Goal: Contribute content: Contribute content

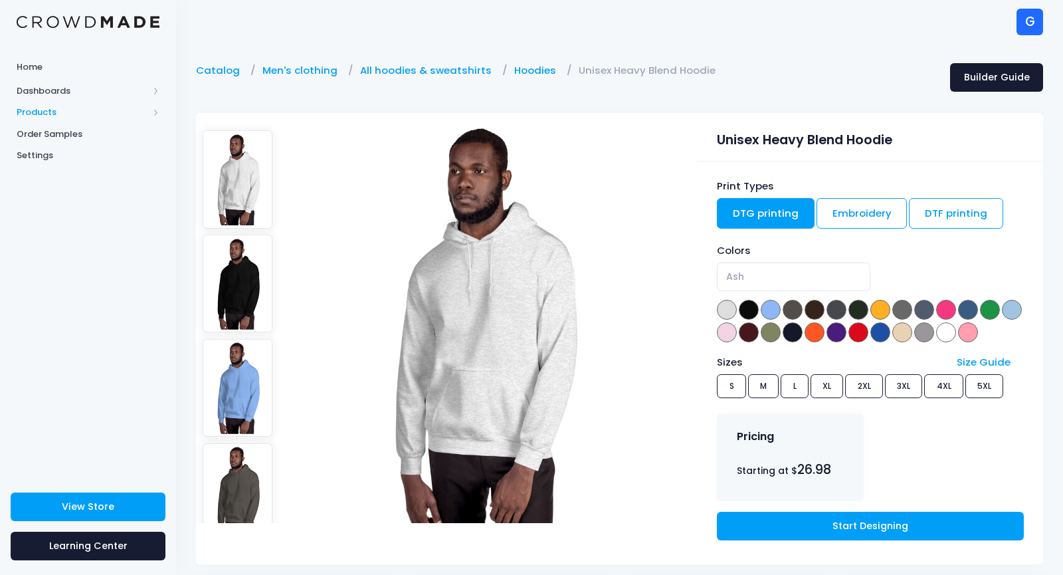
click at [37, 108] on span "Products" at bounding box center [83, 112] width 132 height 13
click at [47, 157] on span "Product Editor" at bounding box center [100, 155] width 122 height 13
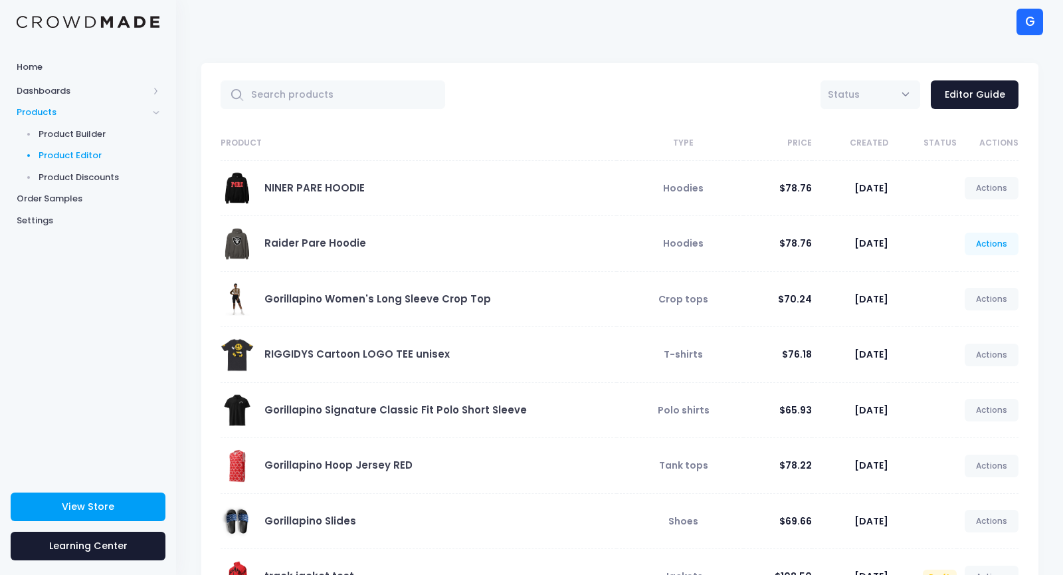
click at [1005, 248] on link "Actions" at bounding box center [992, 244] width 54 height 23
click at [985, 321] on link "Unpublish" at bounding box center [978, 322] width 70 height 23
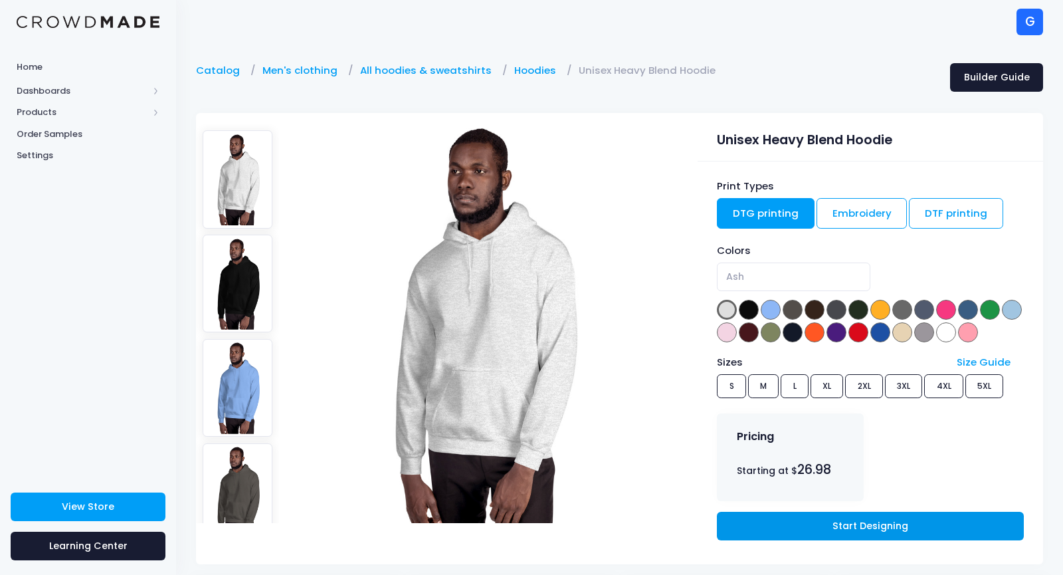
click at [791, 528] on link "Start Designing" at bounding box center [870, 526] width 306 height 29
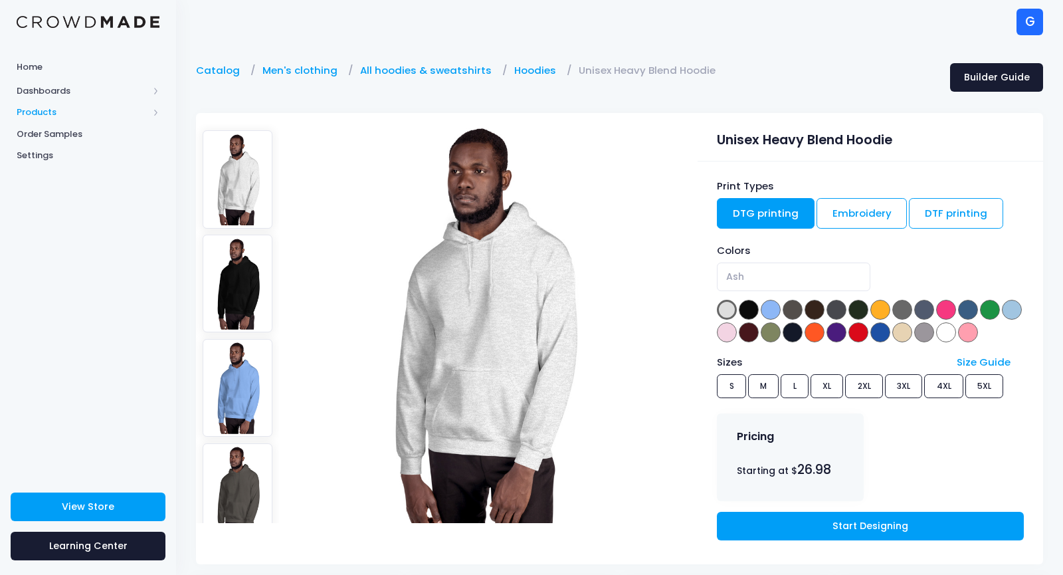
click at [47, 108] on span "Products" at bounding box center [83, 112] width 132 height 13
click at [41, 132] on span "Product Builder" at bounding box center [100, 134] width 122 height 13
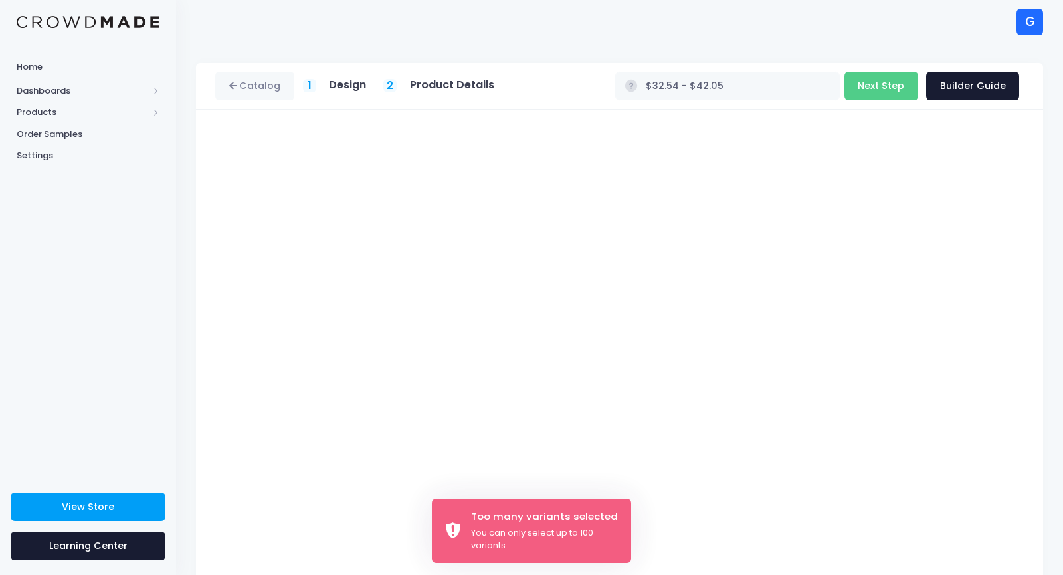
scroll to position [58, 0]
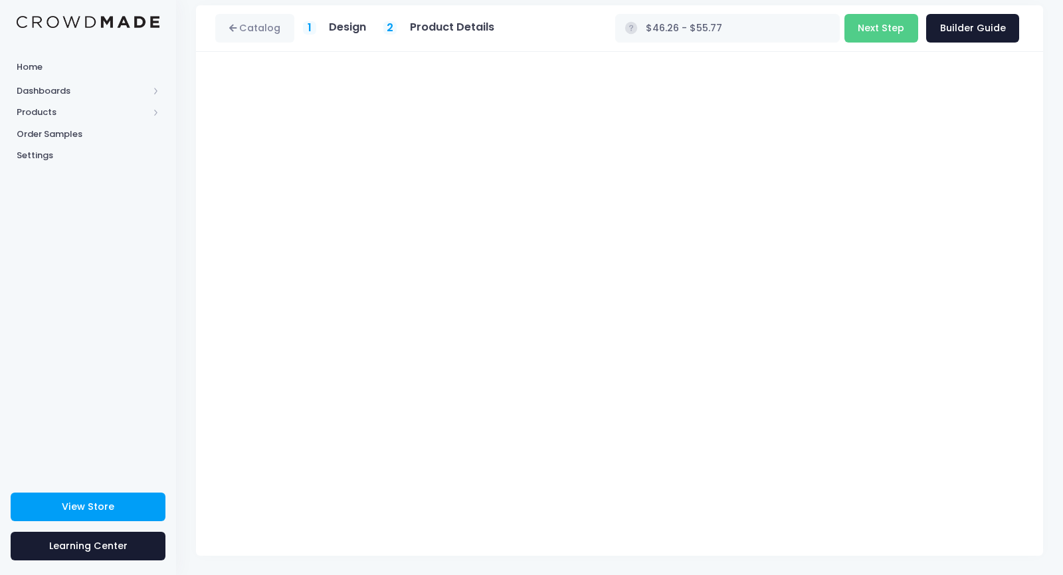
type input "$47.15 - $56.66"
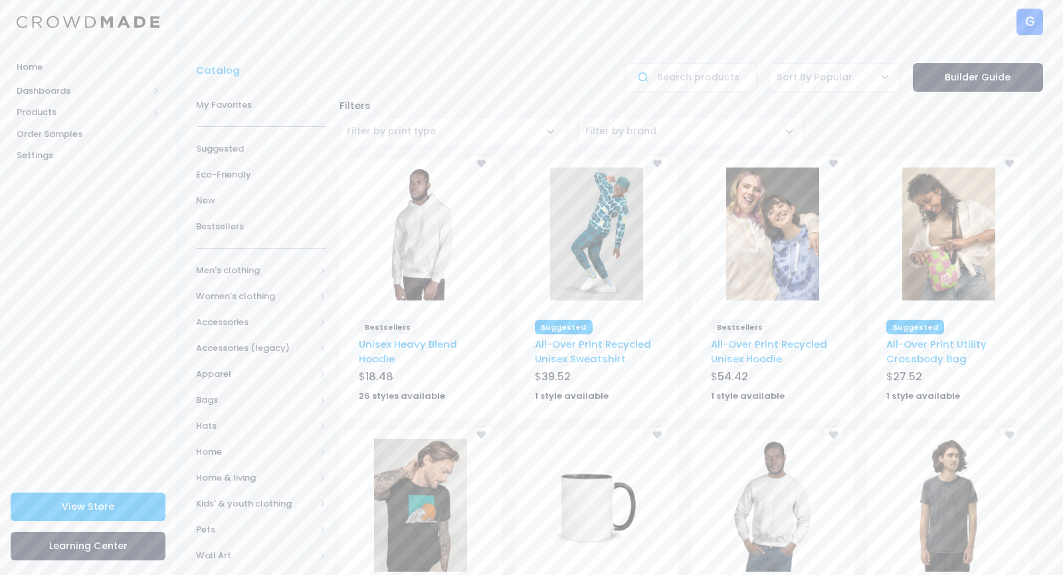
click at [406, 262] on img at bounding box center [420, 233] width 93 height 133
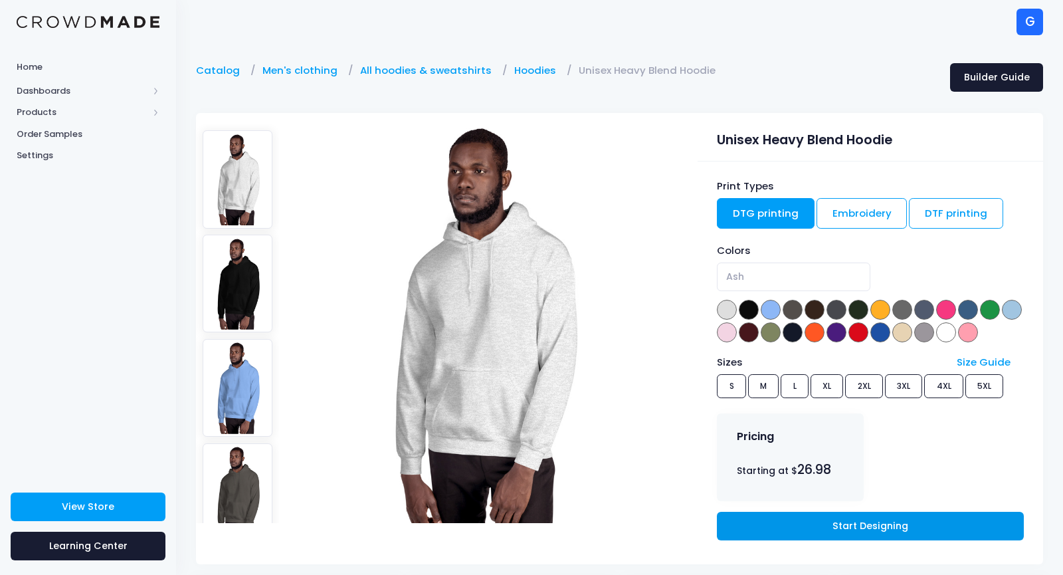
click at [826, 526] on link "Start Designing" at bounding box center [870, 526] width 306 height 29
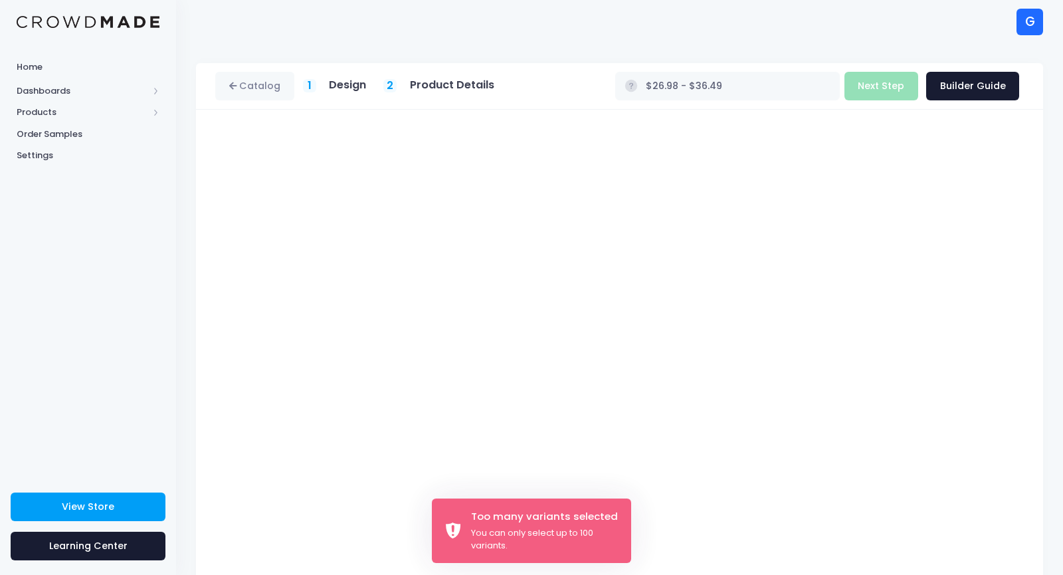
click at [472, 539] on div "You can only select up to 100 variants." at bounding box center [545, 539] width 149 height 26
click at [494, 511] on div "Too many variants selected" at bounding box center [545, 516] width 149 height 15
click at [460, 517] on div "Too many variants selected You can only select up to 100 variants." at bounding box center [531, 530] width 199 height 64
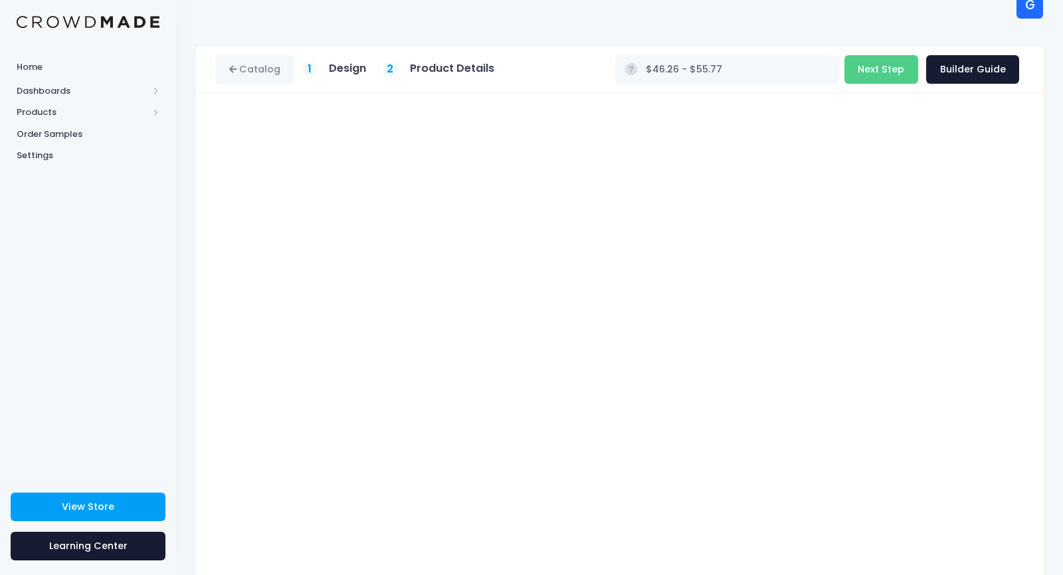
scroll to position [58, 0]
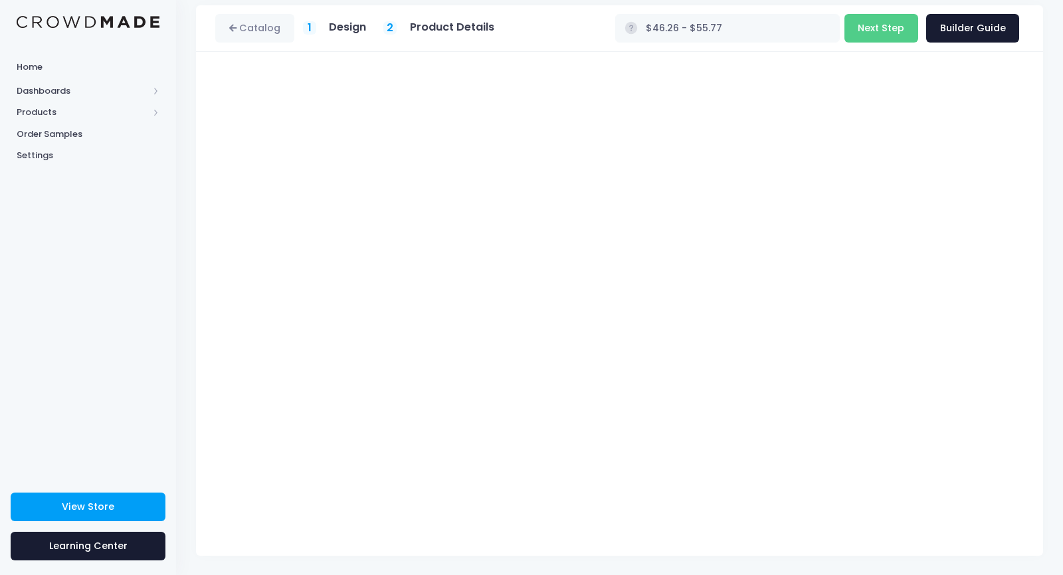
type input "$47.15 - $56.66"
click at [875, 32] on button "Next Step" at bounding box center [881, 28] width 74 height 29
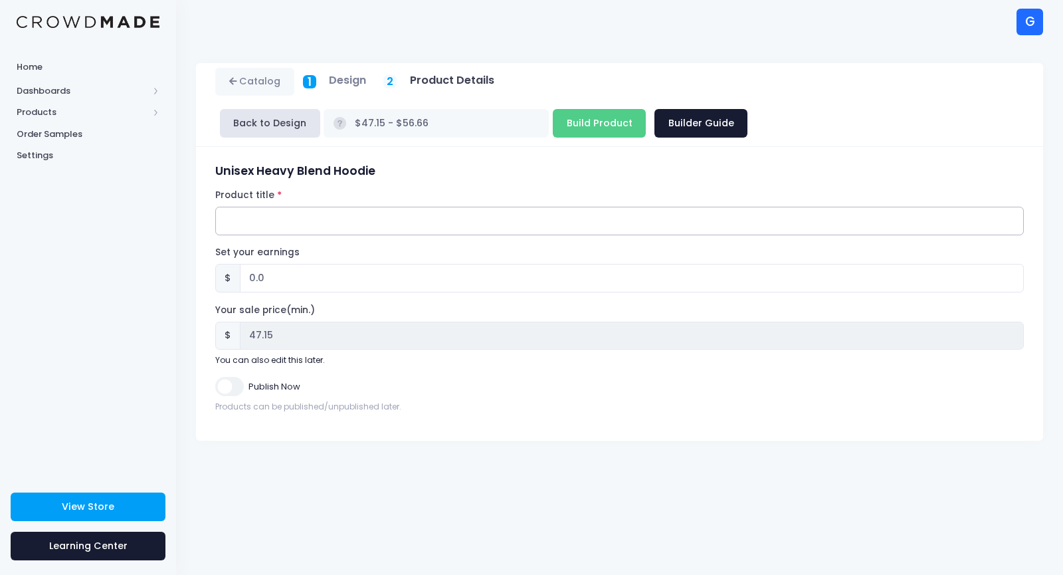
click at [551, 207] on input "Product title" at bounding box center [619, 221] width 809 height 29
click at [458, 207] on input "Raider Pare" at bounding box center [619, 221] width 809 height 29
type input "Raider Pare Hoodie"
click at [353, 264] on input "0.0" at bounding box center [632, 278] width 784 height 29
type input "0"
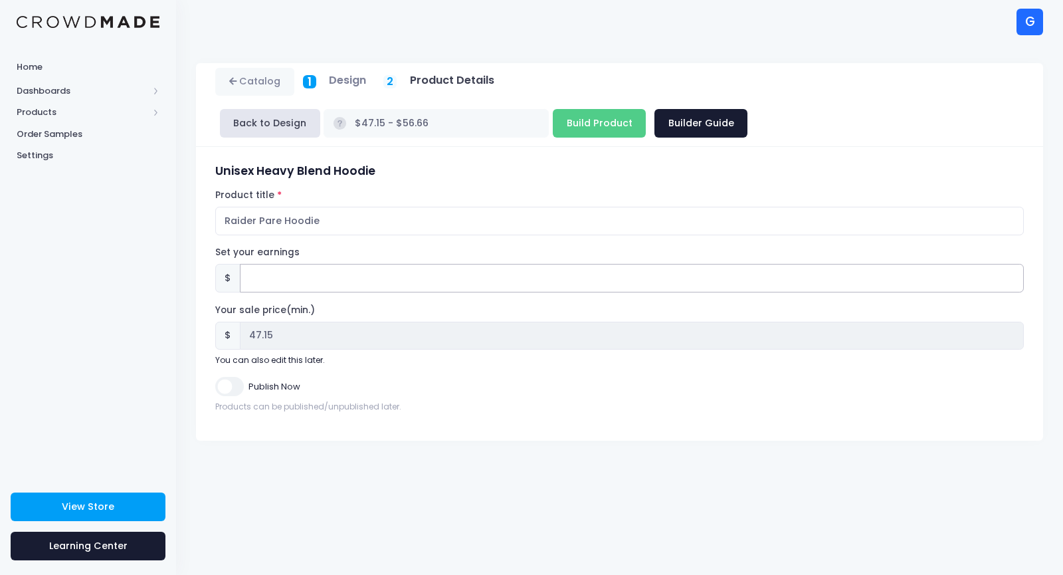
type input "3"
type input "$50.15 - $59.66"
type input "50.15"
type input "30"
type input "$77.15 - $86.66"
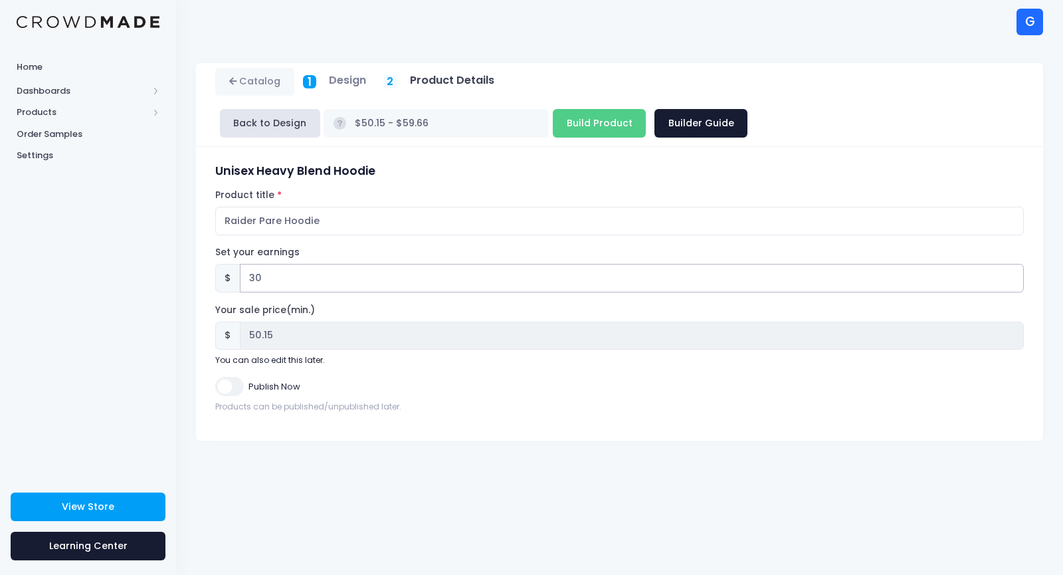
type input "77.15"
type input "30"
click at [237, 377] on input "Publish Now" at bounding box center [229, 386] width 28 height 19
checkbox input "true"
click at [646, 109] on input "Build Product" at bounding box center [599, 123] width 93 height 29
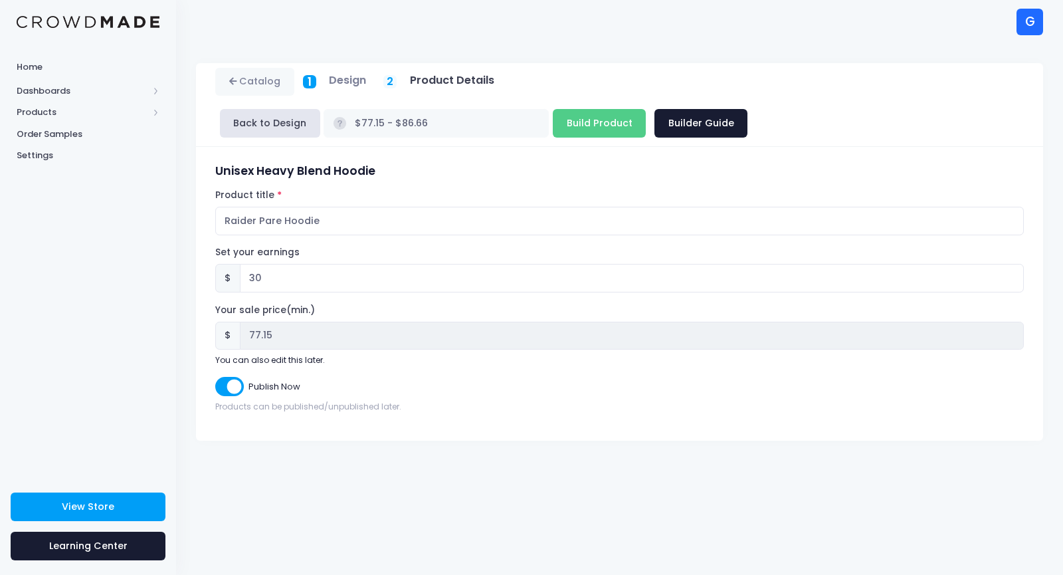
type input "Building product..."
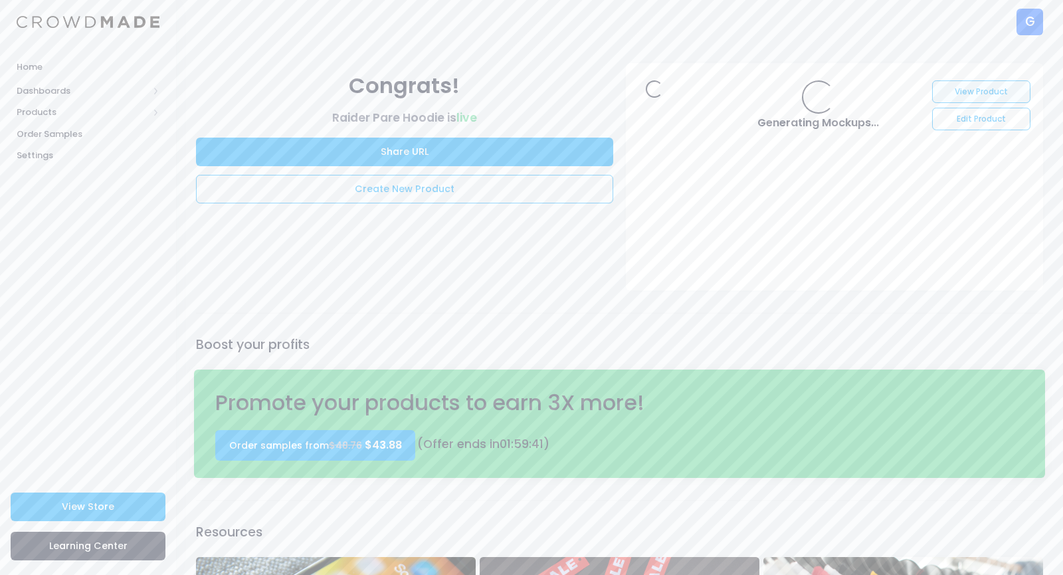
click at [976, 82] on link "View Product" at bounding box center [981, 91] width 98 height 23
